Goal: Information Seeking & Learning: Learn about a topic

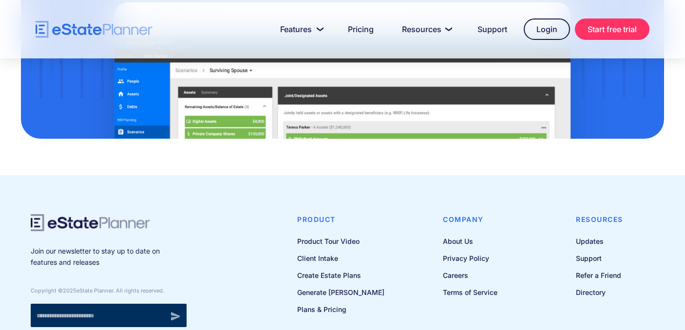
scroll to position [3287, 0]
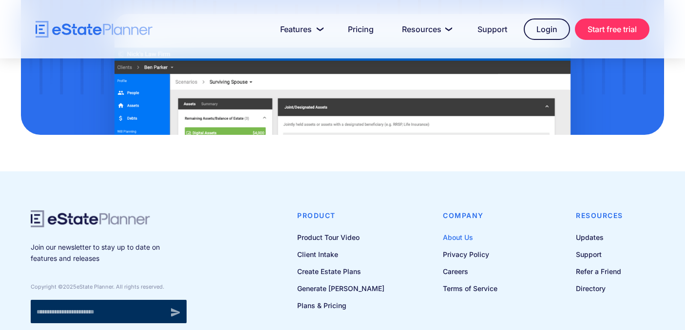
click at [461, 231] on link "About Us" at bounding box center [470, 237] width 55 height 12
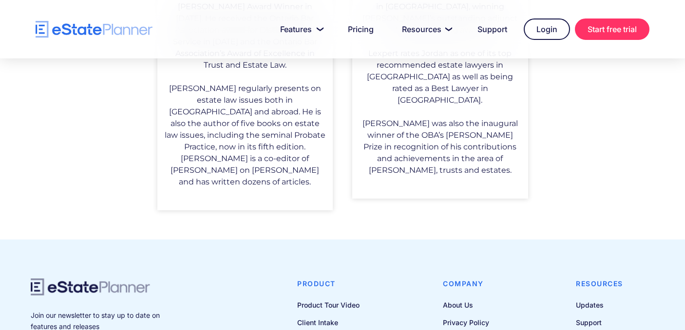
scroll to position [950, 0]
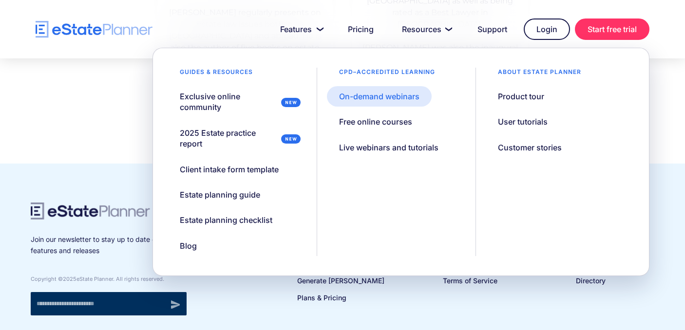
click at [414, 97] on div "On-demand webinars" at bounding box center [379, 96] width 80 height 11
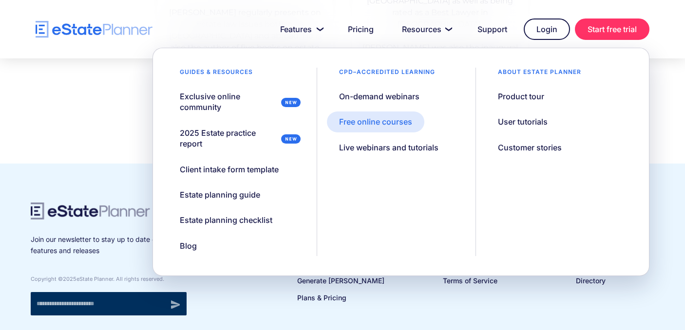
click at [395, 124] on div "Free online courses" at bounding box center [375, 121] width 73 height 11
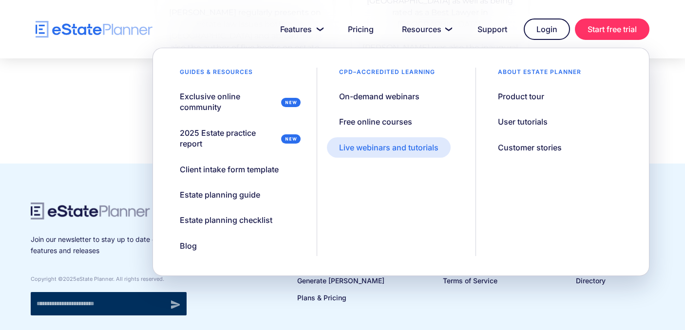
click at [412, 152] on div "Live webinars and tutorials" at bounding box center [388, 147] width 99 height 11
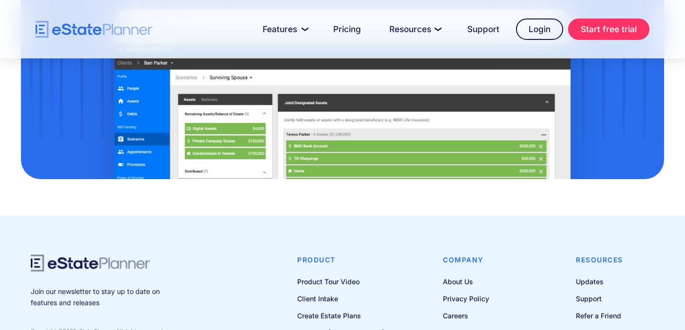
scroll to position [1333, 0]
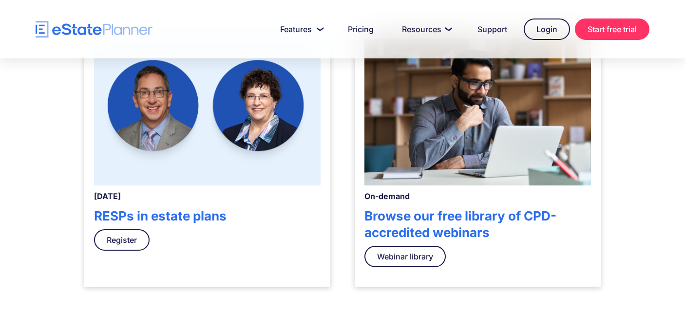
scroll to position [381, 0]
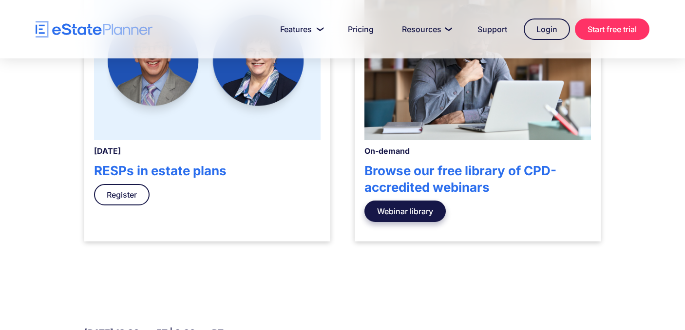
click at [412, 209] on link "Webinar library" at bounding box center [404, 211] width 81 height 21
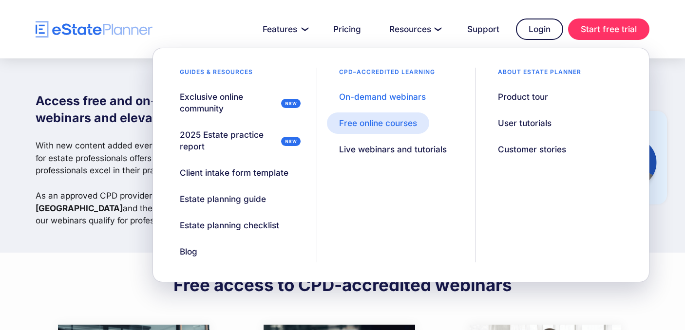
click at [406, 121] on div "Free online courses" at bounding box center [378, 123] width 78 height 12
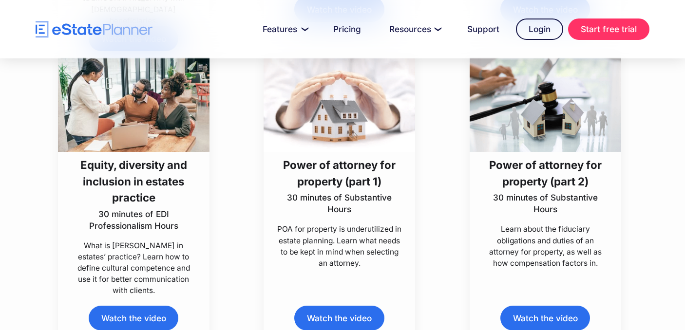
scroll to position [4360, 0]
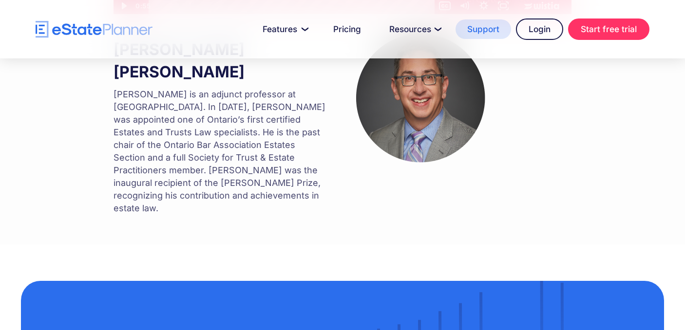
scroll to position [815, 0]
